Goal: Information Seeking & Learning: Learn about a topic

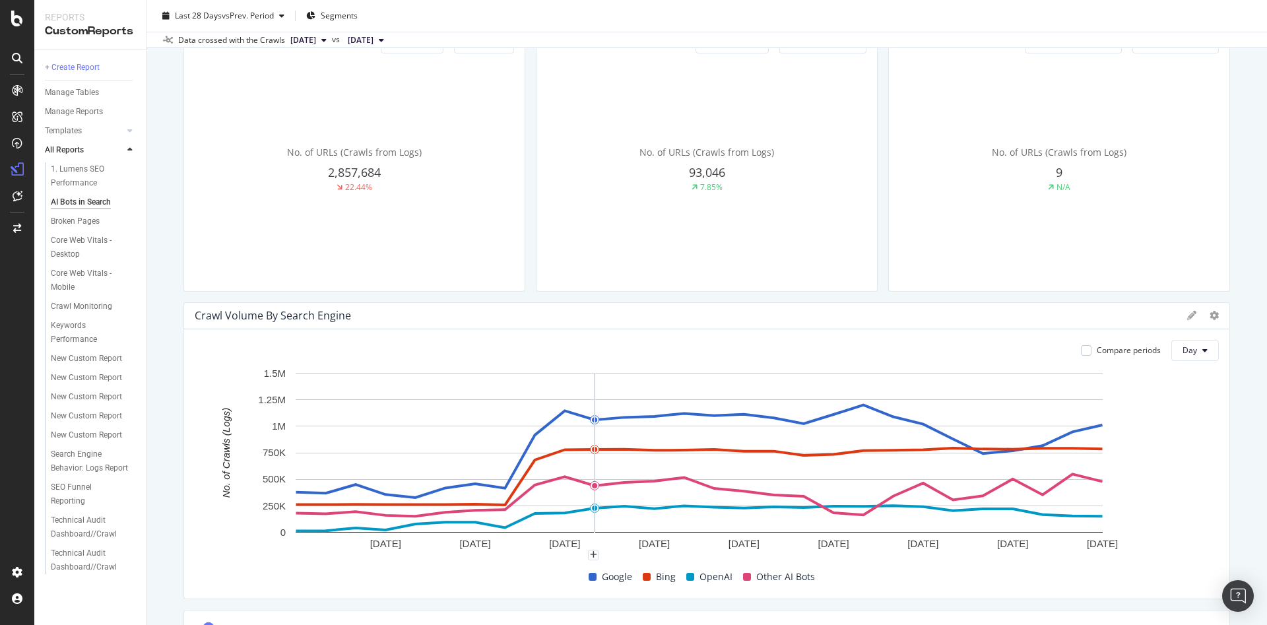
scroll to position [285, 0]
click at [316, 37] on span "[DATE]" at bounding box center [303, 40] width 26 height 12
click at [373, 44] on span "[DATE]" at bounding box center [361, 40] width 26 height 12
click at [418, 160] on div "[DATE]" at bounding box center [404, 158] width 71 height 12
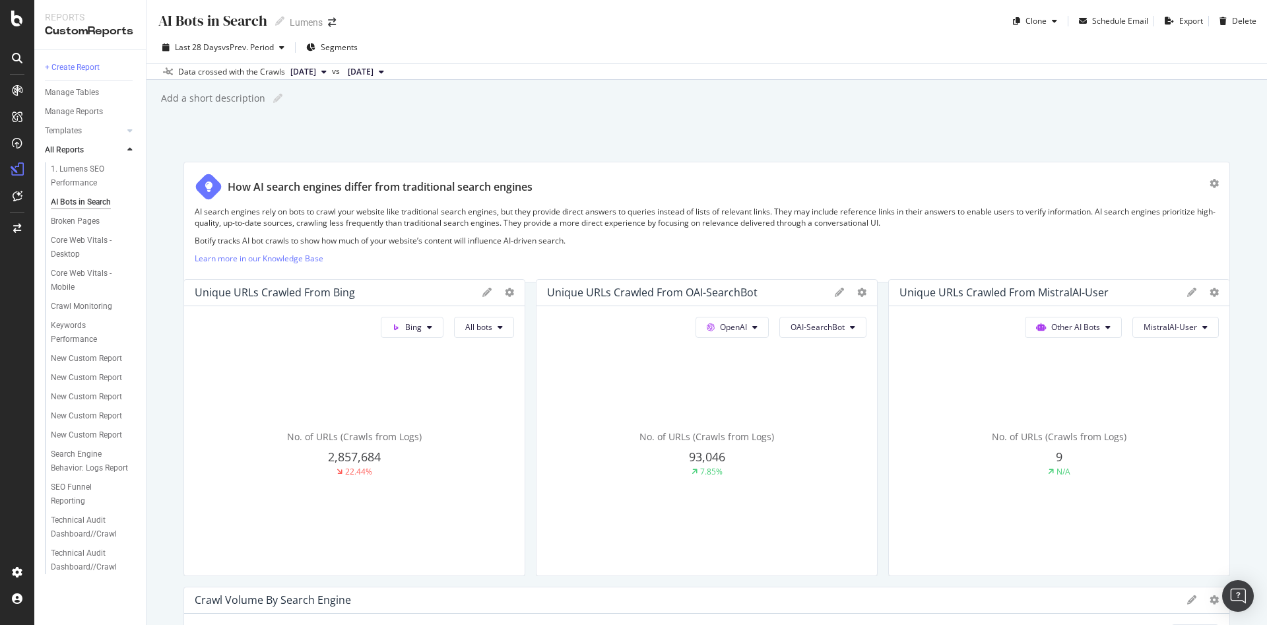
drag, startPoint x: 1023, startPoint y: 238, endPoint x: 903, endPoint y: 250, distance: 120.7
click at [903, 253] on p "Learn more in our Knowledge Base" at bounding box center [707, 258] width 1024 height 11
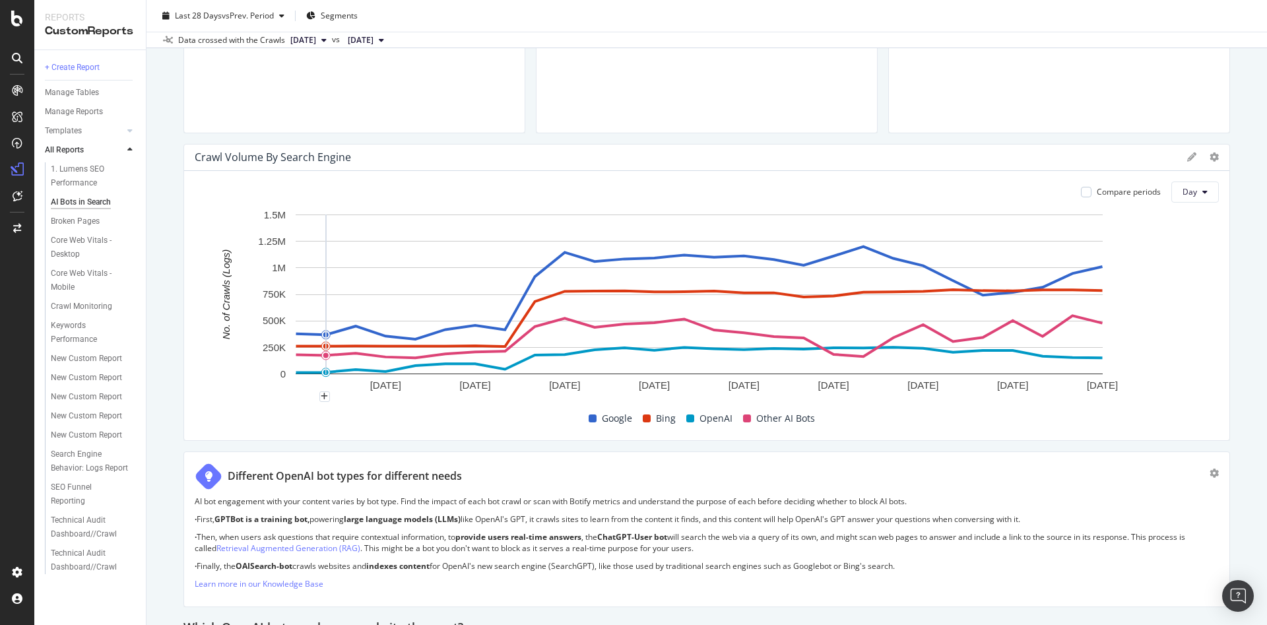
scroll to position [390, 0]
